Goal: Find specific page/section: Find specific page/section

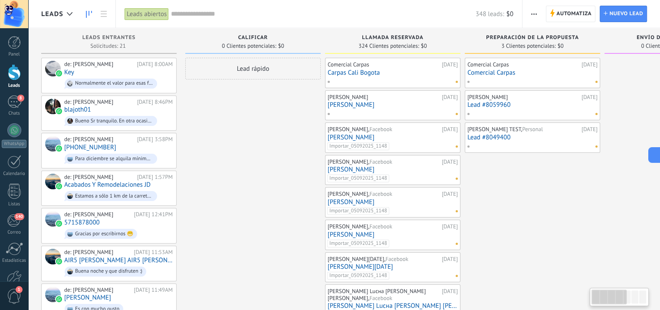
scroll to position [752, 0]
click at [20, 250] on div at bounding box center [14, 248] width 17 height 13
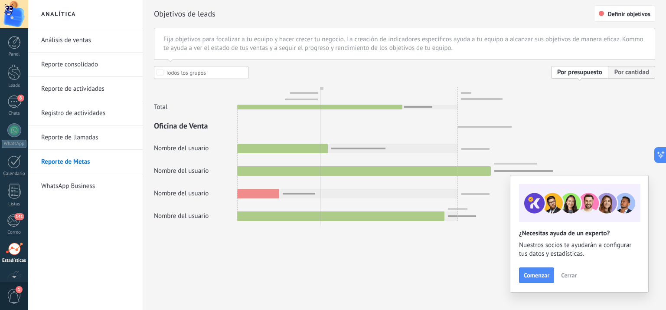
scroll to position [51, 0]
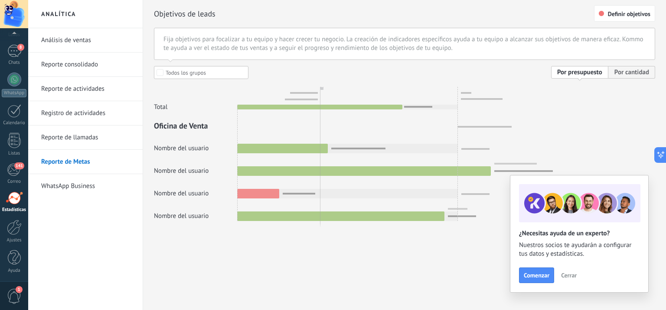
click at [82, 186] on link "WhatsApp Business" at bounding box center [87, 186] width 93 height 24
